Goal: Task Accomplishment & Management: Manage account settings

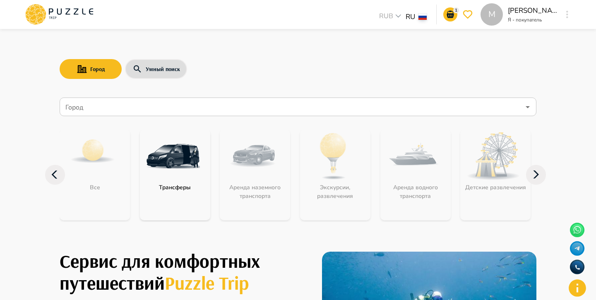
click at [236, 110] on input "Город" at bounding box center [292, 107] width 456 height 16
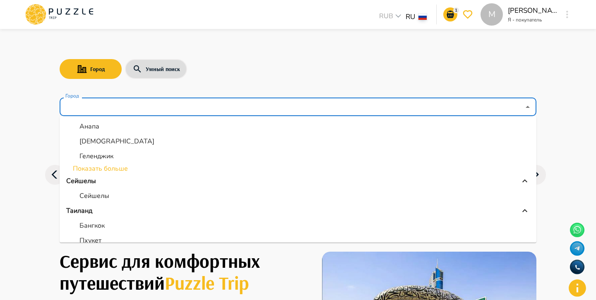
scroll to position [161, 0]
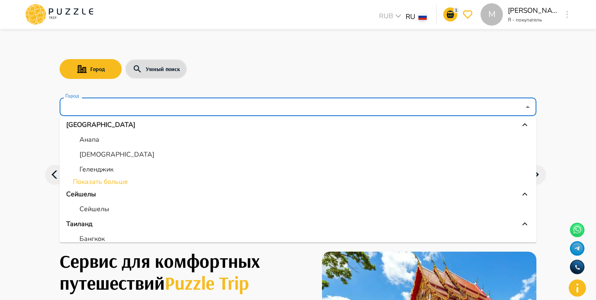
click at [127, 180] on li "Показать больше" at bounding box center [298, 182] width 476 height 10
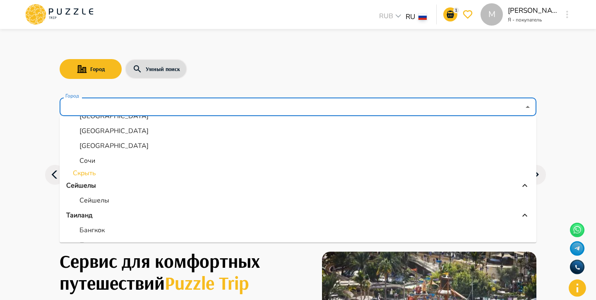
click at [91, 176] on li "Скрыть" at bounding box center [298, 173] width 476 height 10
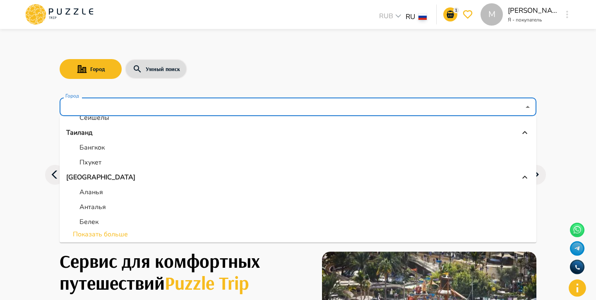
scroll to position [175, 0]
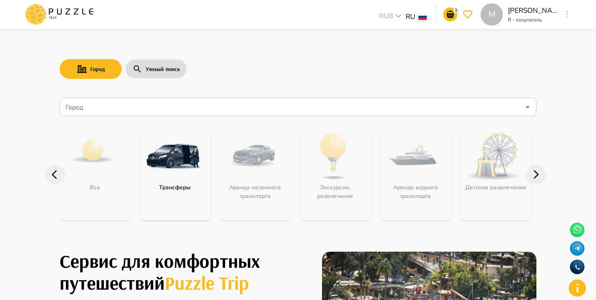
click at [168, 105] on input "Город" at bounding box center [292, 107] width 456 height 16
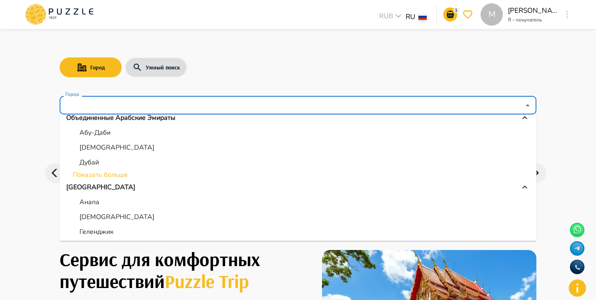
scroll to position [108, 0]
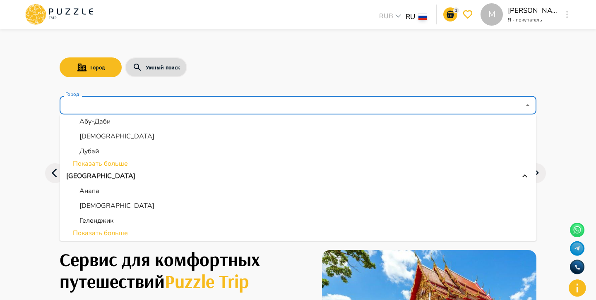
click at [99, 161] on li "Показать больше" at bounding box center [298, 164] width 476 height 10
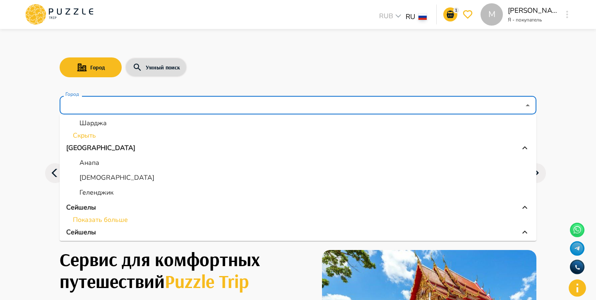
scroll to position [219, 0]
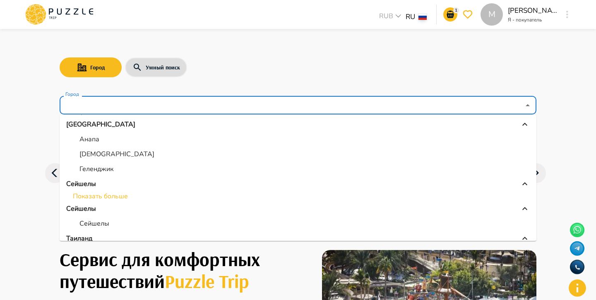
click at [107, 195] on li "Показать больше" at bounding box center [298, 196] width 476 height 10
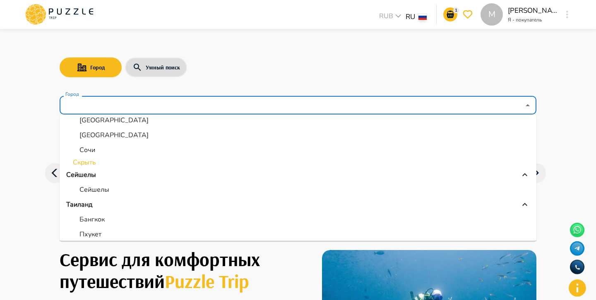
scroll to position [406, 0]
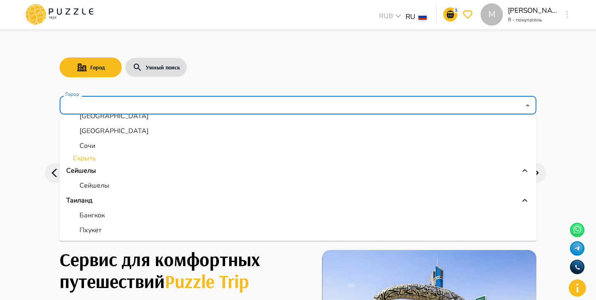
click at [98, 158] on li "Скрыть" at bounding box center [298, 158] width 476 height 10
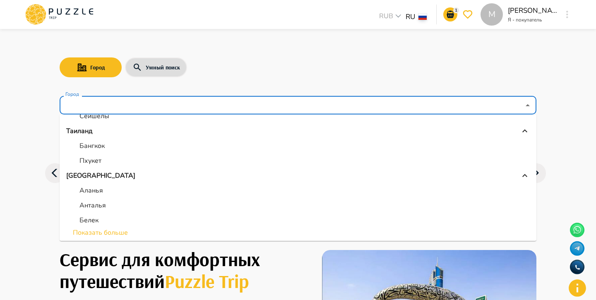
scroll to position [262, 0]
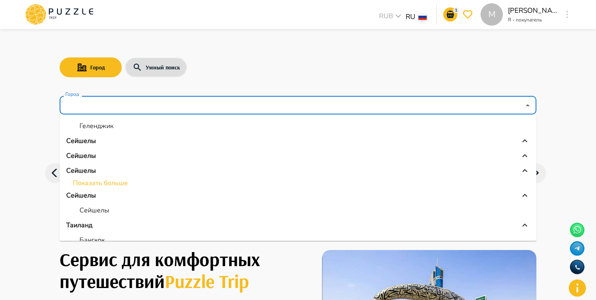
click at [102, 186] on li "Показать больше" at bounding box center [298, 183] width 476 height 10
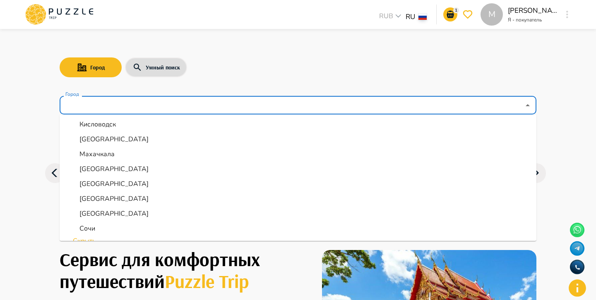
scroll to position [382, 0]
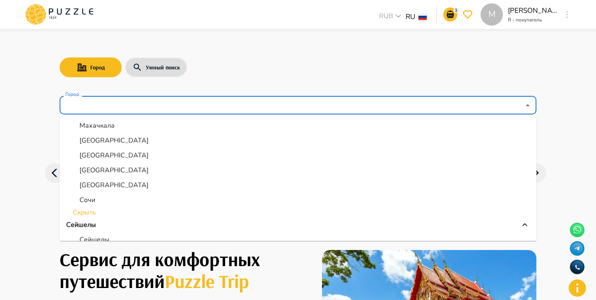
click at [91, 213] on li "Скрыть" at bounding box center [298, 213] width 476 height 10
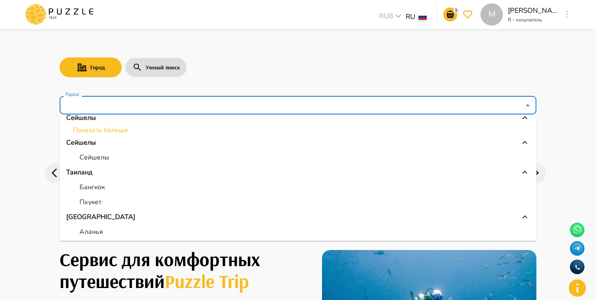
scroll to position [346, 0]
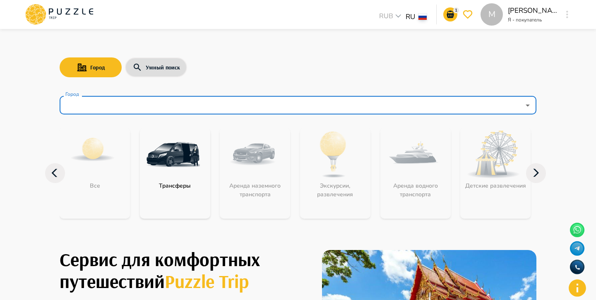
click at [567, 15] on icon "button" at bounding box center [567, 14] width 2 height 7
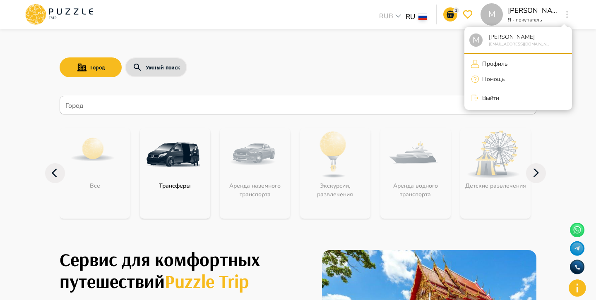
click at [478, 59] on li "Профиль" at bounding box center [518, 64] width 108 height 14
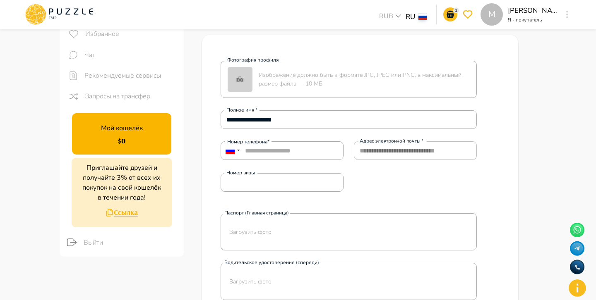
scroll to position [78, 0]
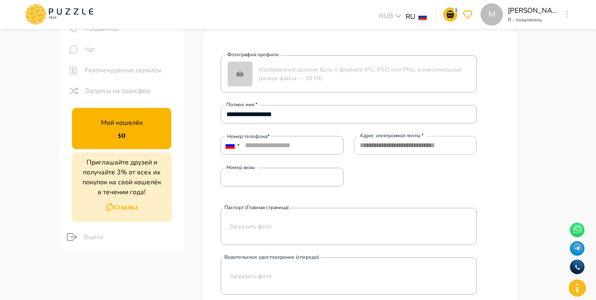
click at [127, 207] on button "Ссылка" at bounding box center [122, 207] width 92 height 20
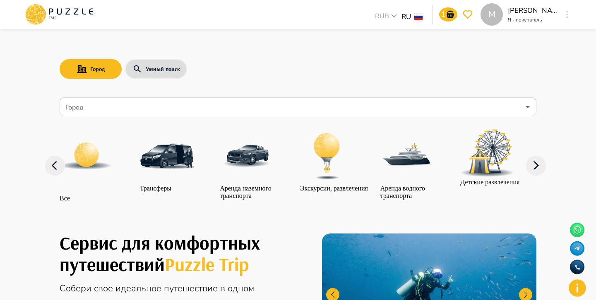
click at [569, 13] on button "button" at bounding box center [567, 15] width 6 height 12
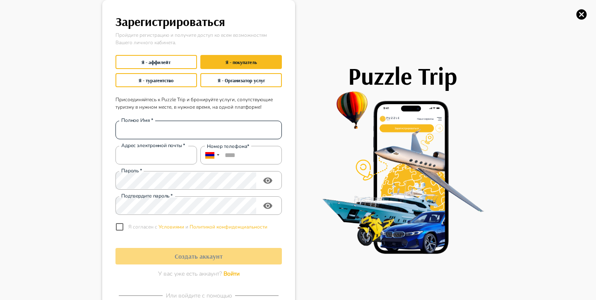
click at [234, 134] on input "Полное Имя   *" at bounding box center [198, 130] width 166 height 17
